Goal: Information Seeking & Learning: Check status

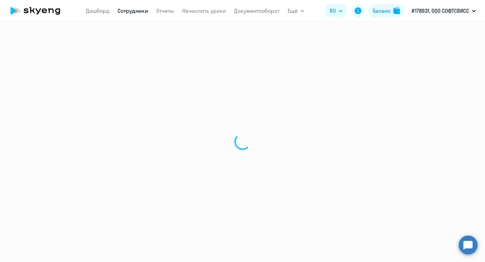
select select "30"
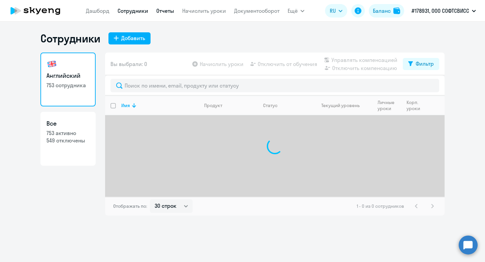
click at [169, 9] on link "Отчеты" at bounding box center [165, 10] width 18 height 7
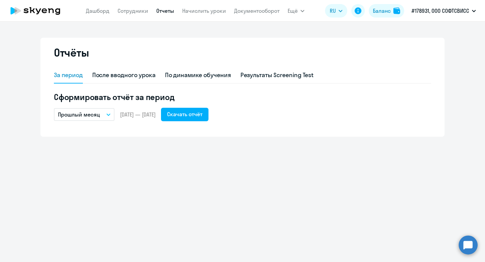
click at [162, 43] on div "Отчёты За период После вводного урока По динамике обучения Результаты Screening…" at bounding box center [242, 87] width 404 height 99
click at [101, 9] on link "Дашборд" at bounding box center [98, 10] width 24 height 7
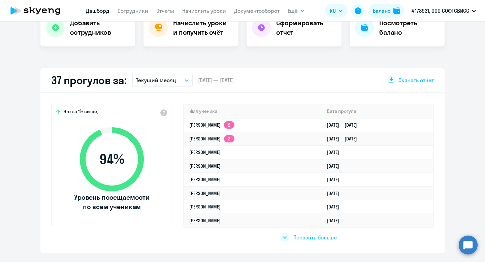
scroll to position [149, 0]
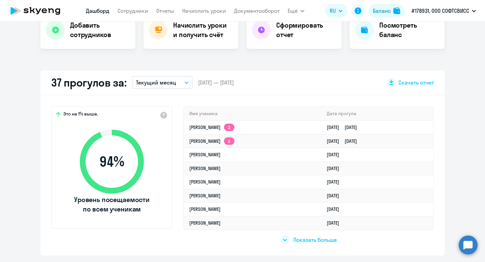
click at [176, 86] on button "Текущий месяц" at bounding box center [162, 82] width 61 height 13
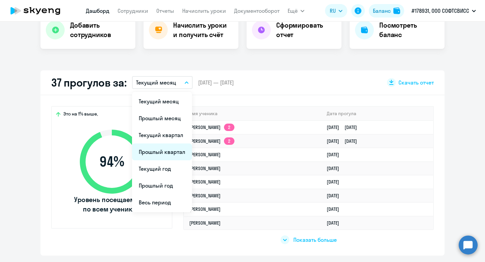
click at [170, 150] on li "Прошлый квартал" at bounding box center [162, 151] width 60 height 17
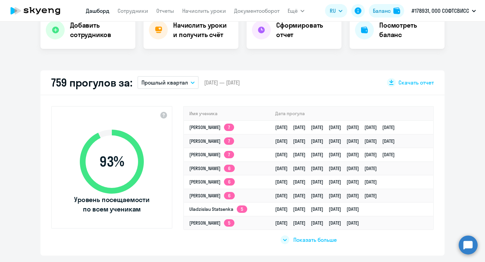
click at [178, 96] on div "93 % Уровень посещаемости по всем ученикам Имя ученика [PERSON_NAME] прогула [P…" at bounding box center [242, 175] width 404 height 160
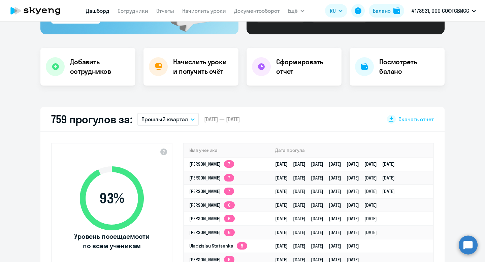
scroll to position [0, 0]
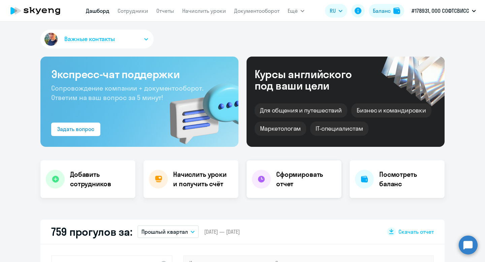
click at [294, 177] on h4 "Сформировать отчет" at bounding box center [306, 179] width 60 height 19
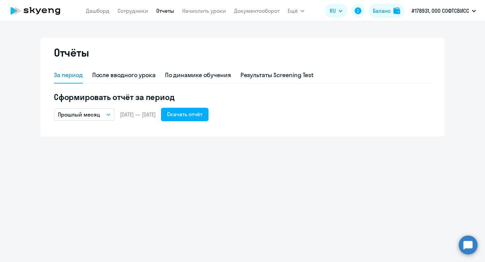
click at [103, 115] on button "Прошлый месяц" at bounding box center [84, 114] width 61 height 13
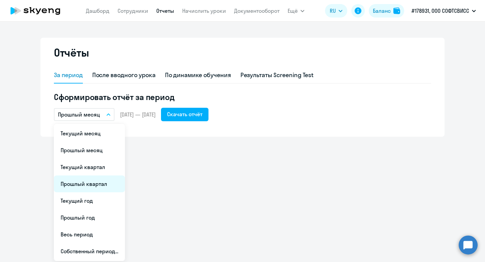
click at [90, 183] on li "Прошлый квартал" at bounding box center [89, 183] width 71 height 17
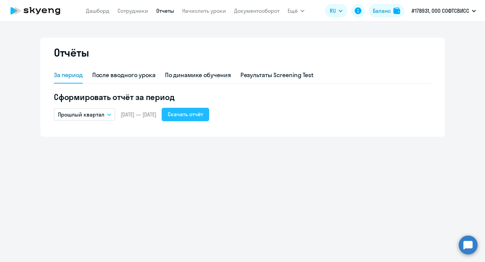
click at [203, 114] on div "Скачать отчёт" at bounding box center [185, 114] width 35 height 8
click at [202, 70] on div "По динамике обучения" at bounding box center [198, 75] width 66 height 16
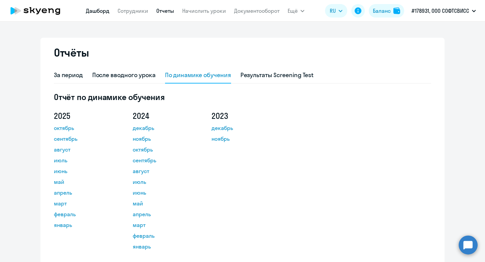
click at [98, 10] on link "Дашборд" at bounding box center [98, 10] width 24 height 7
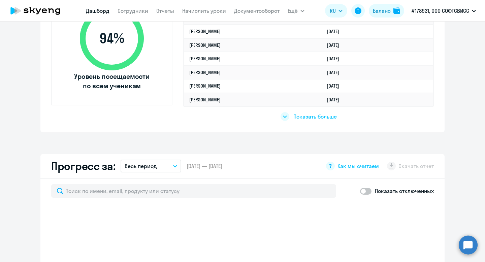
scroll to position [251, 0]
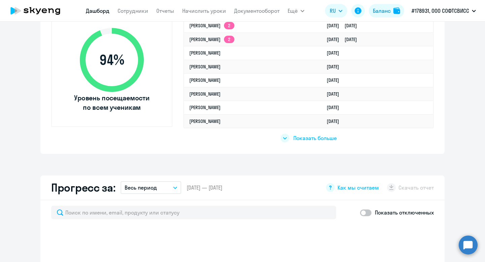
click at [162, 190] on button "Весь период" at bounding box center [151, 187] width 61 height 13
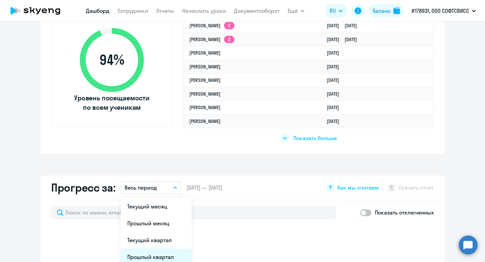
click at [153, 252] on li "Прошлый квартал" at bounding box center [156, 256] width 71 height 17
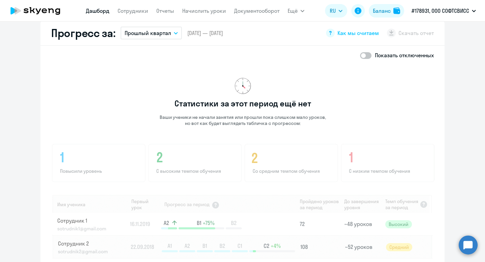
scroll to position [405, 0]
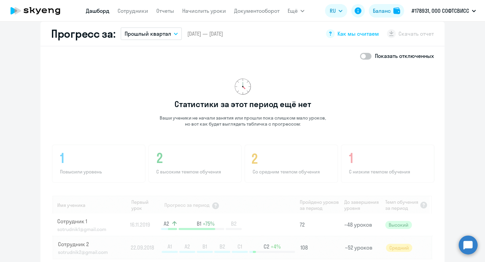
click at [167, 35] on p "Прошлый квартал" at bounding box center [148, 34] width 46 height 8
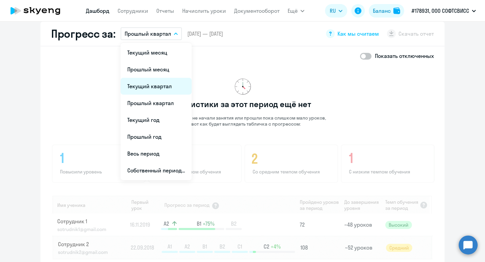
click at [153, 88] on li "Текущий квартал" at bounding box center [156, 86] width 71 height 17
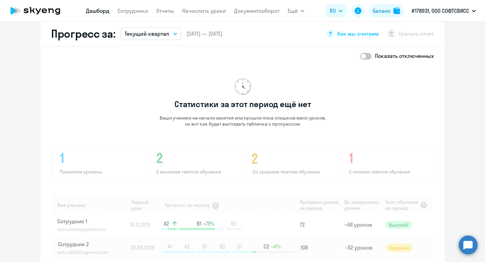
click at [159, 32] on p "Текущий квартал" at bounding box center [147, 34] width 44 height 8
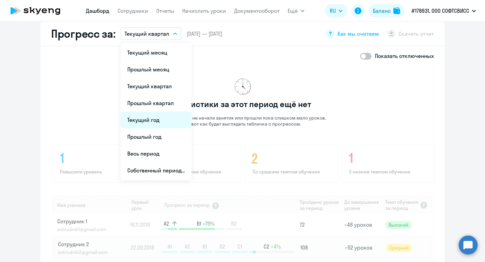
click at [157, 118] on li "Текущий год" at bounding box center [156, 119] width 71 height 17
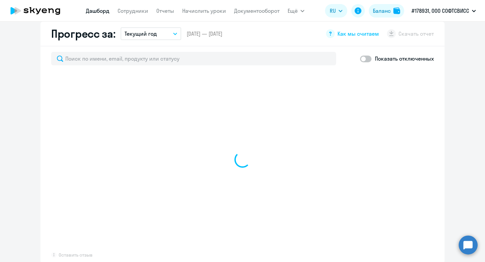
select select "30"
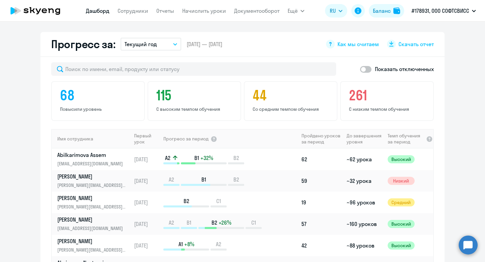
scroll to position [394, 0]
click at [168, 49] on button "Текущий год" at bounding box center [151, 44] width 61 height 13
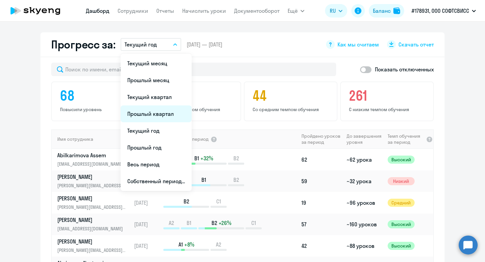
click at [158, 113] on li "Прошлый квартал" at bounding box center [156, 113] width 71 height 17
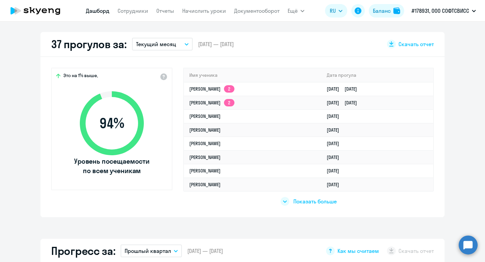
scroll to position [186, 0]
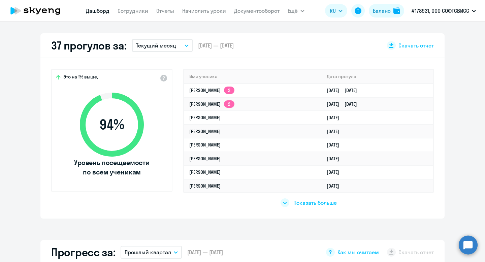
click at [154, 41] on button "Текущий месяц" at bounding box center [162, 45] width 61 height 13
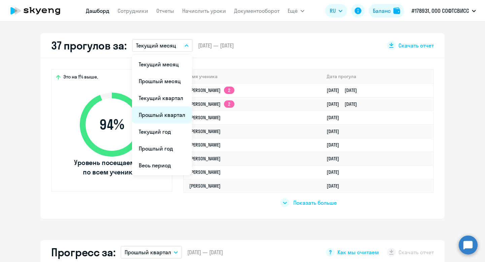
click at [159, 116] on li "Прошлый квартал" at bounding box center [162, 114] width 60 height 17
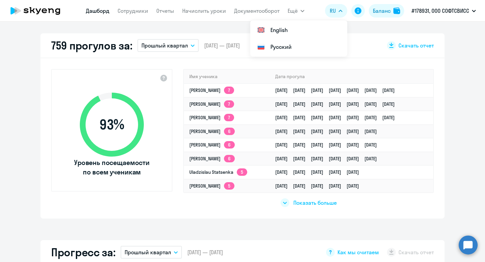
click at [305, 202] on span "Показать больше" at bounding box center [314, 202] width 43 height 7
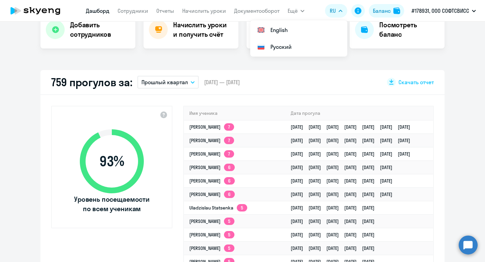
scroll to position [150, 0]
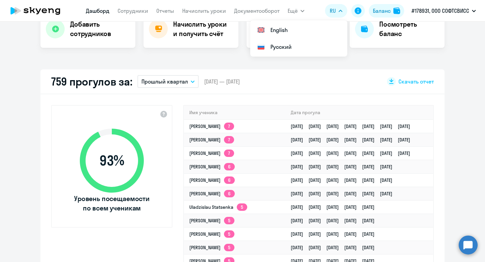
click at [179, 84] on p "Прошлый квартал" at bounding box center [164, 81] width 46 height 8
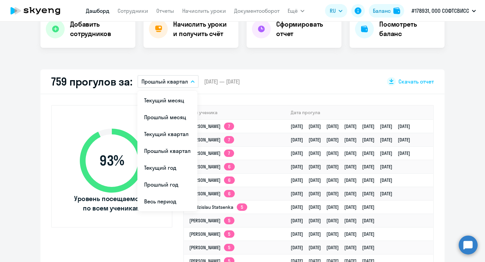
click at [207, 94] on div "759 прогулов за: Прошлый квартал Текущий месяц Прошлый месяц Текущий квартал [G…" at bounding box center [242, 81] width 404 height 25
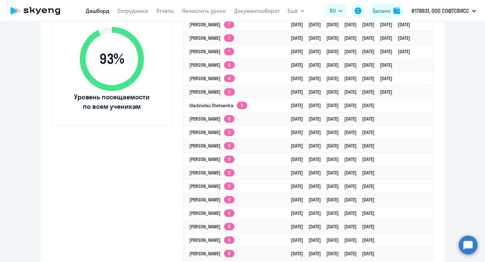
scroll to position [0, 0]
